Goal: Task Accomplishment & Management: Manage account settings

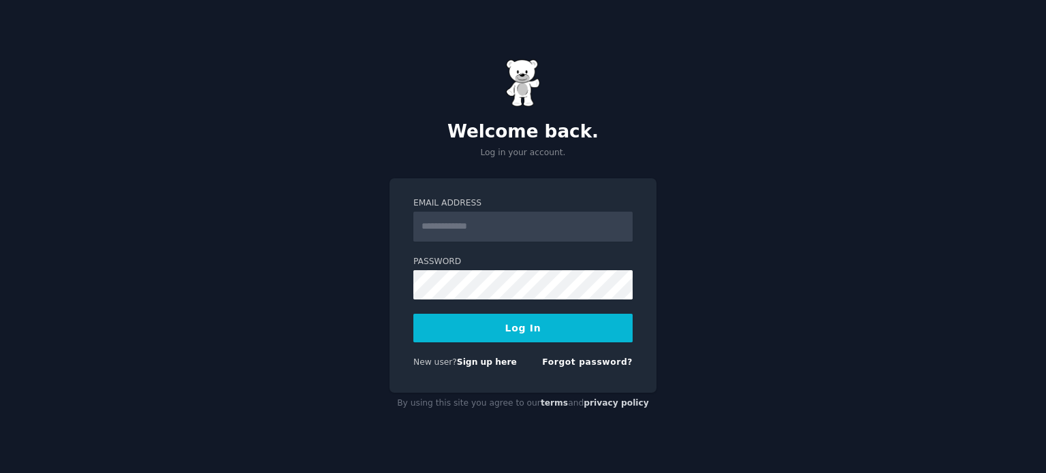
click at [519, 309] on form "Email Address Password Log In New user? Sign up here Forgot password?" at bounding box center [522, 286] width 219 height 176
type input "**********"
click at [525, 334] on button "Log In" at bounding box center [522, 328] width 219 height 29
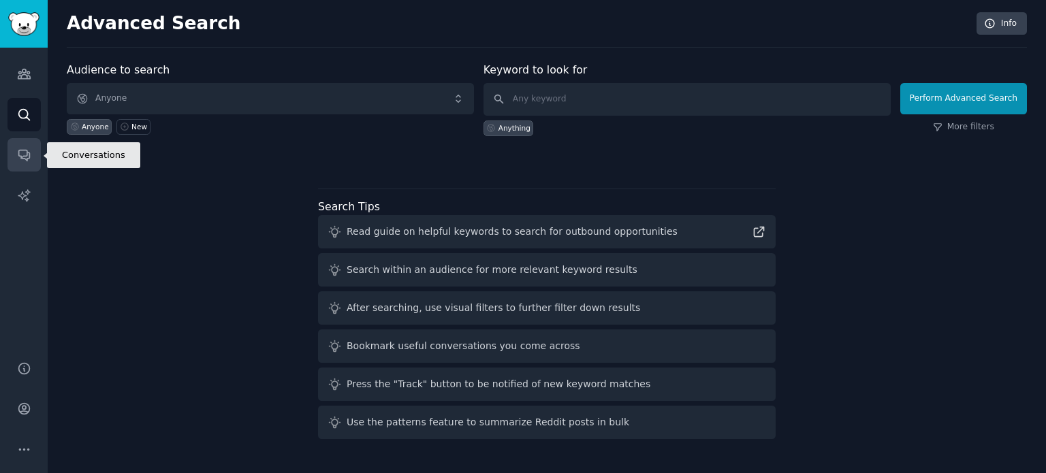
click at [15, 153] on link "Conversations" at bounding box center [23, 154] width 33 height 33
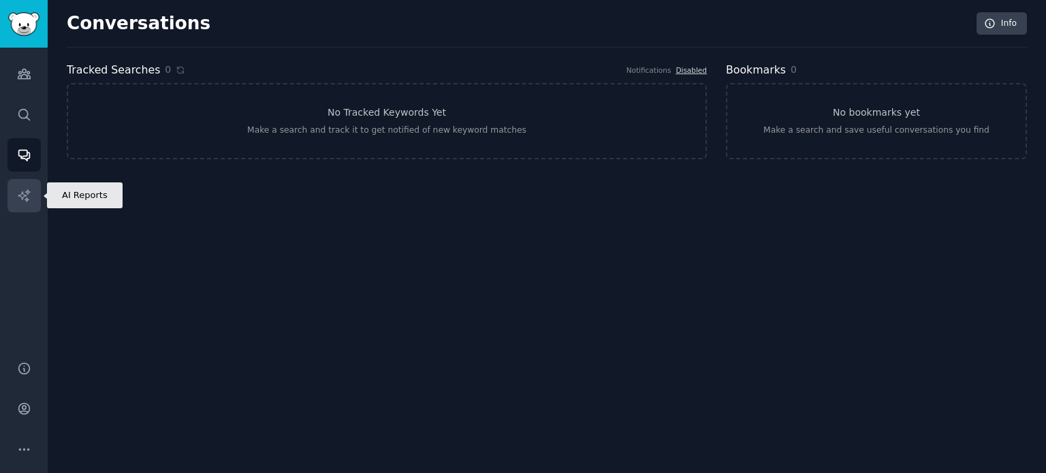
click at [17, 189] on icon "Sidebar" at bounding box center [24, 196] width 14 height 14
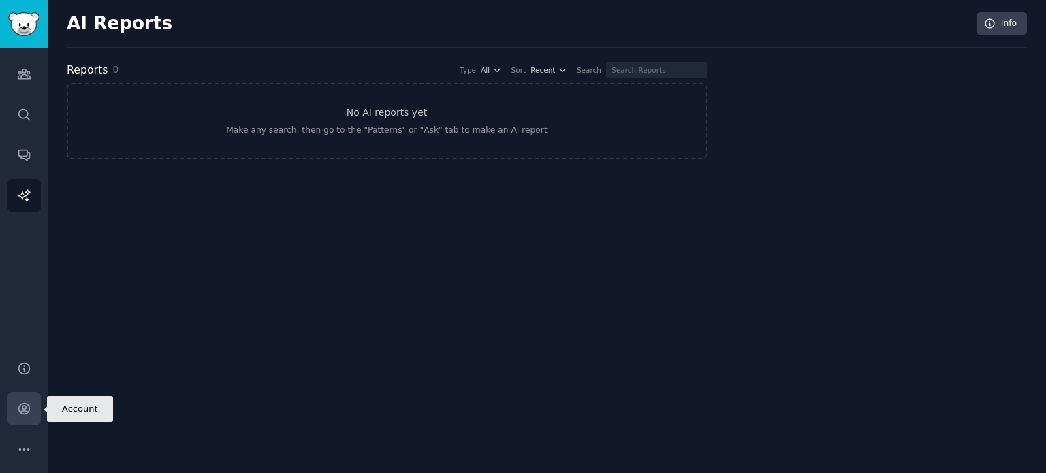
click at [27, 422] on link "Account" at bounding box center [23, 408] width 33 height 33
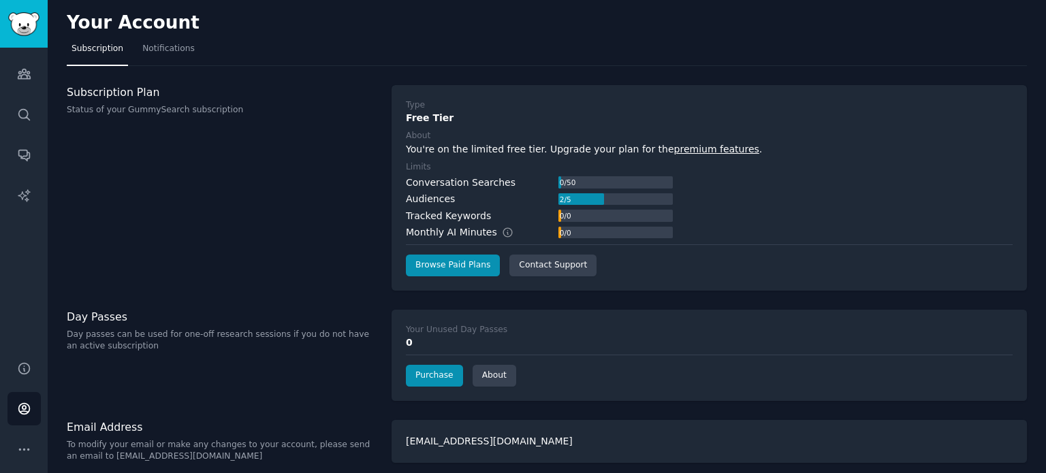
click at [696, 148] on link "premium features" at bounding box center [716, 149] width 85 height 11
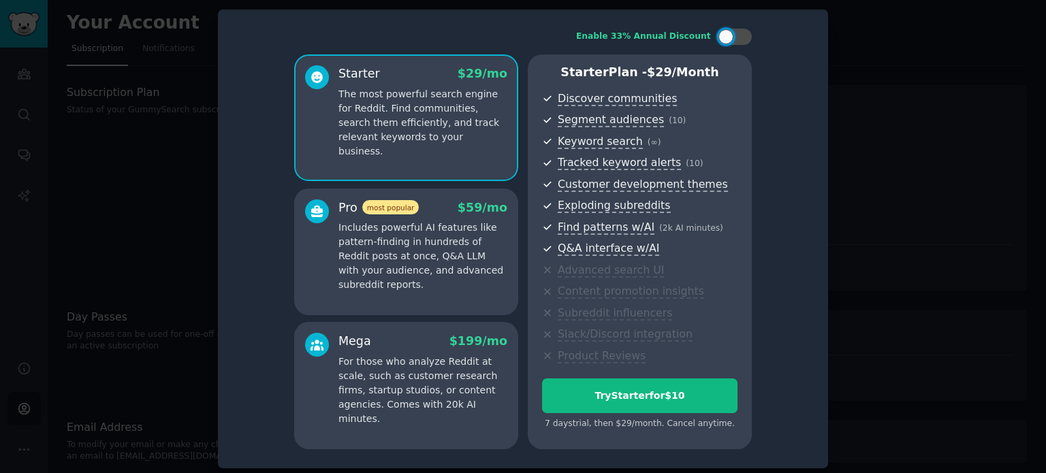
click at [419, 258] on p "Includes powerful AI features like pattern-finding in hundreds of Reddit posts …" at bounding box center [423, 257] width 169 height 72
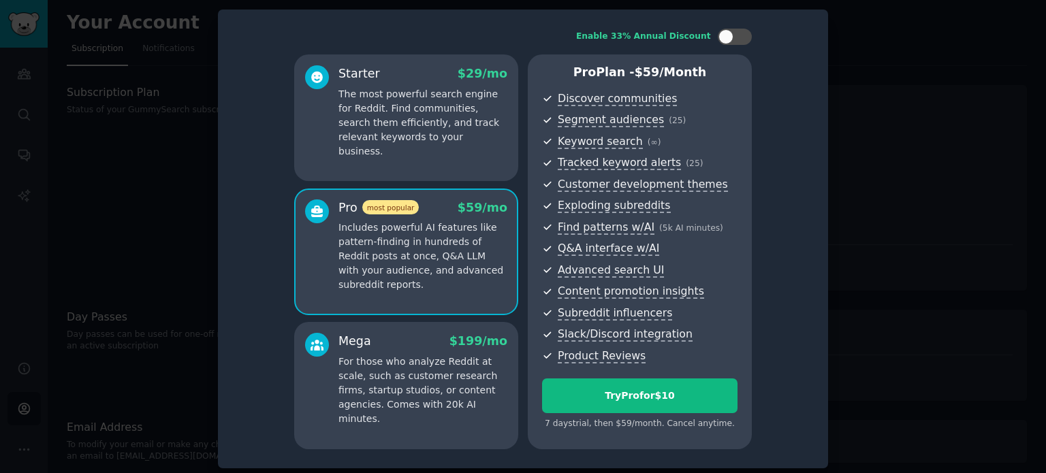
click at [454, 351] on div "Mega $ 199 /mo For those who analyze Reddit at scale, such as customer research…" at bounding box center [423, 379] width 169 height 93
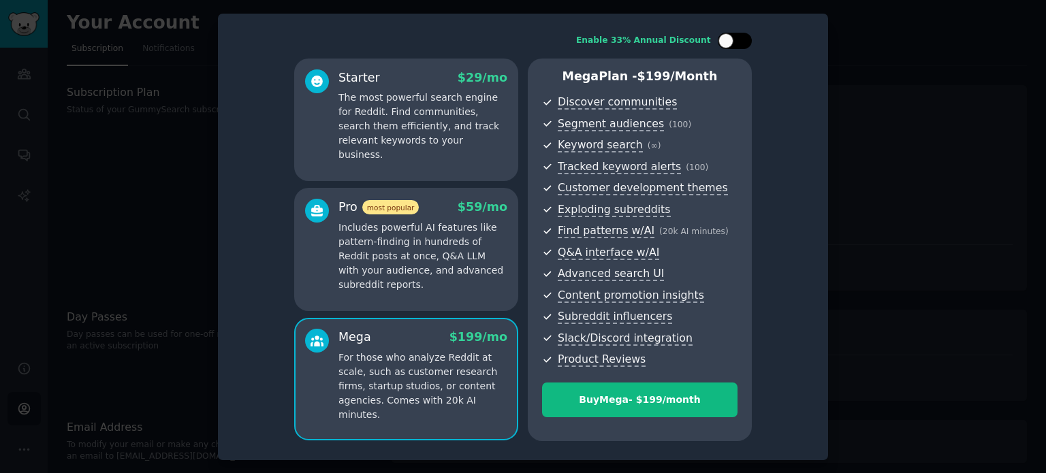
click at [736, 48] on div at bounding box center [735, 41] width 34 height 16
checkbox input "false"
click at [879, 53] on div at bounding box center [523, 236] width 1046 height 473
